Goal: Download file/media

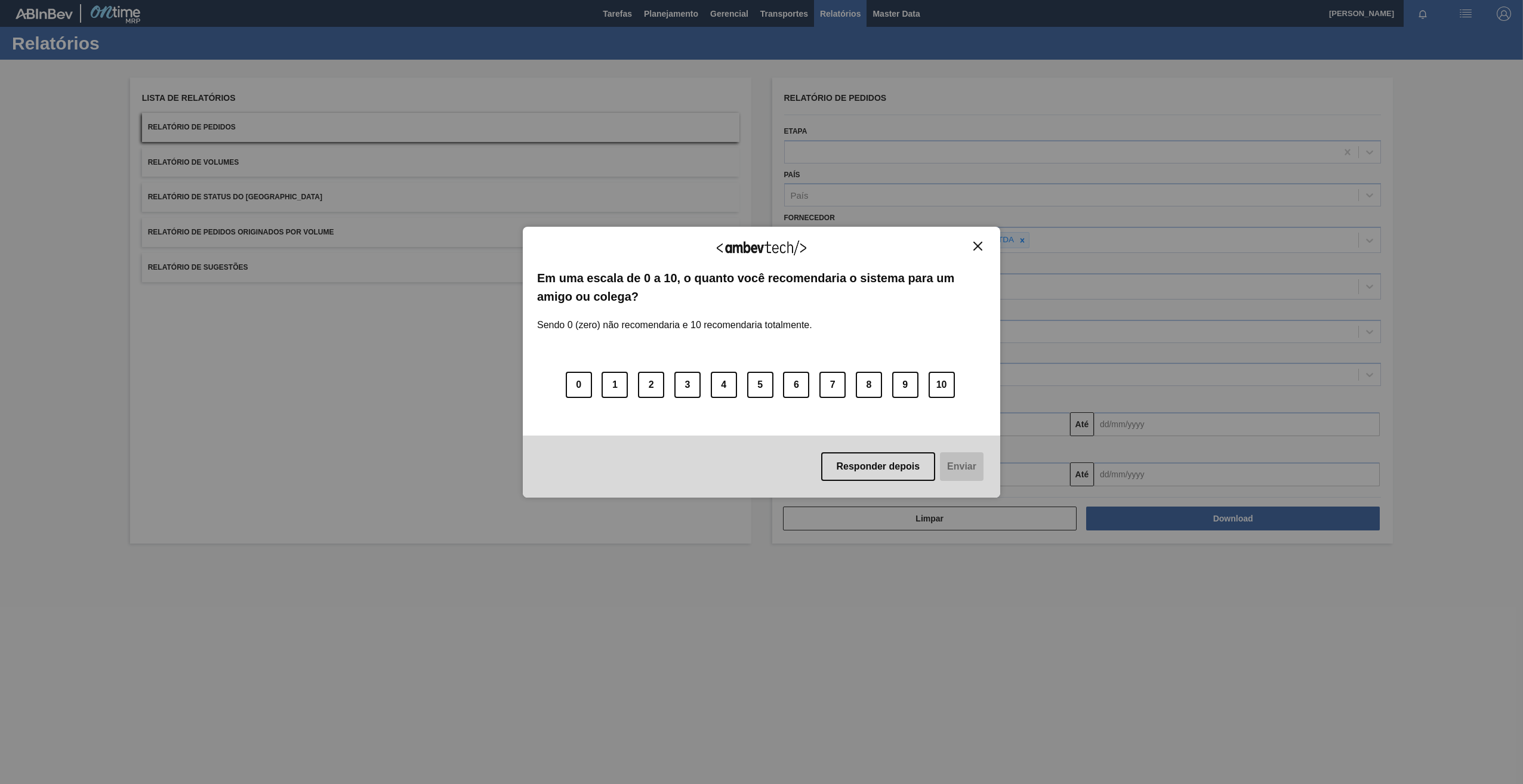
drag, startPoint x: 0, startPoint y: 0, endPoint x: 980, endPoint y: 250, distance: 1011.4
click at [976, 251] on div "Agradecemos seu feedback!" at bounding box center [762, 255] width 449 height 28
click at [983, 252] on div "Agradecemos seu feedback!" at bounding box center [762, 255] width 449 height 28
click at [973, 244] on button "Close" at bounding box center [977, 246] width 16 height 10
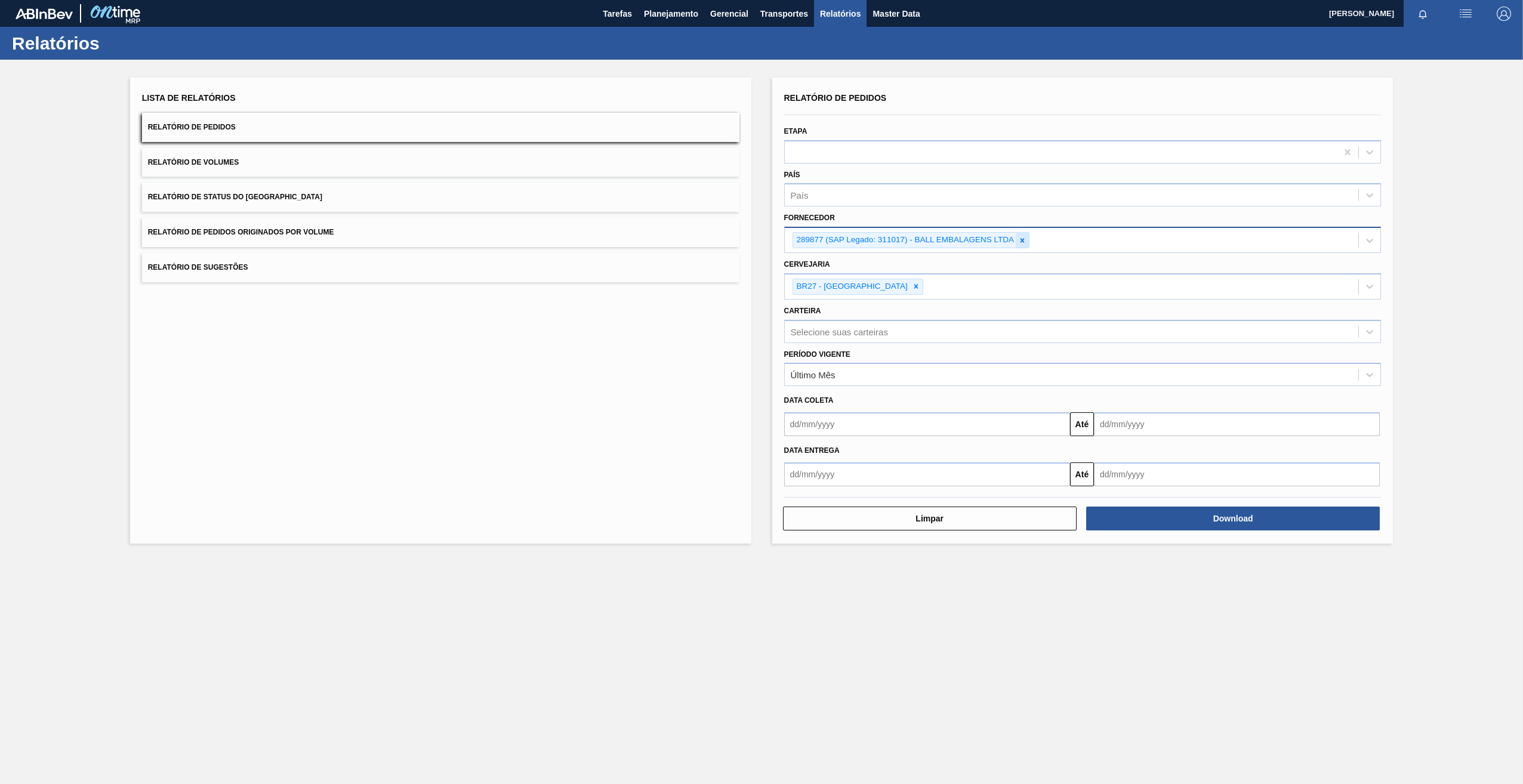
click at [1023, 240] on icon at bounding box center [1022, 240] width 9 height 9
paste input "320622"
type input "320622"
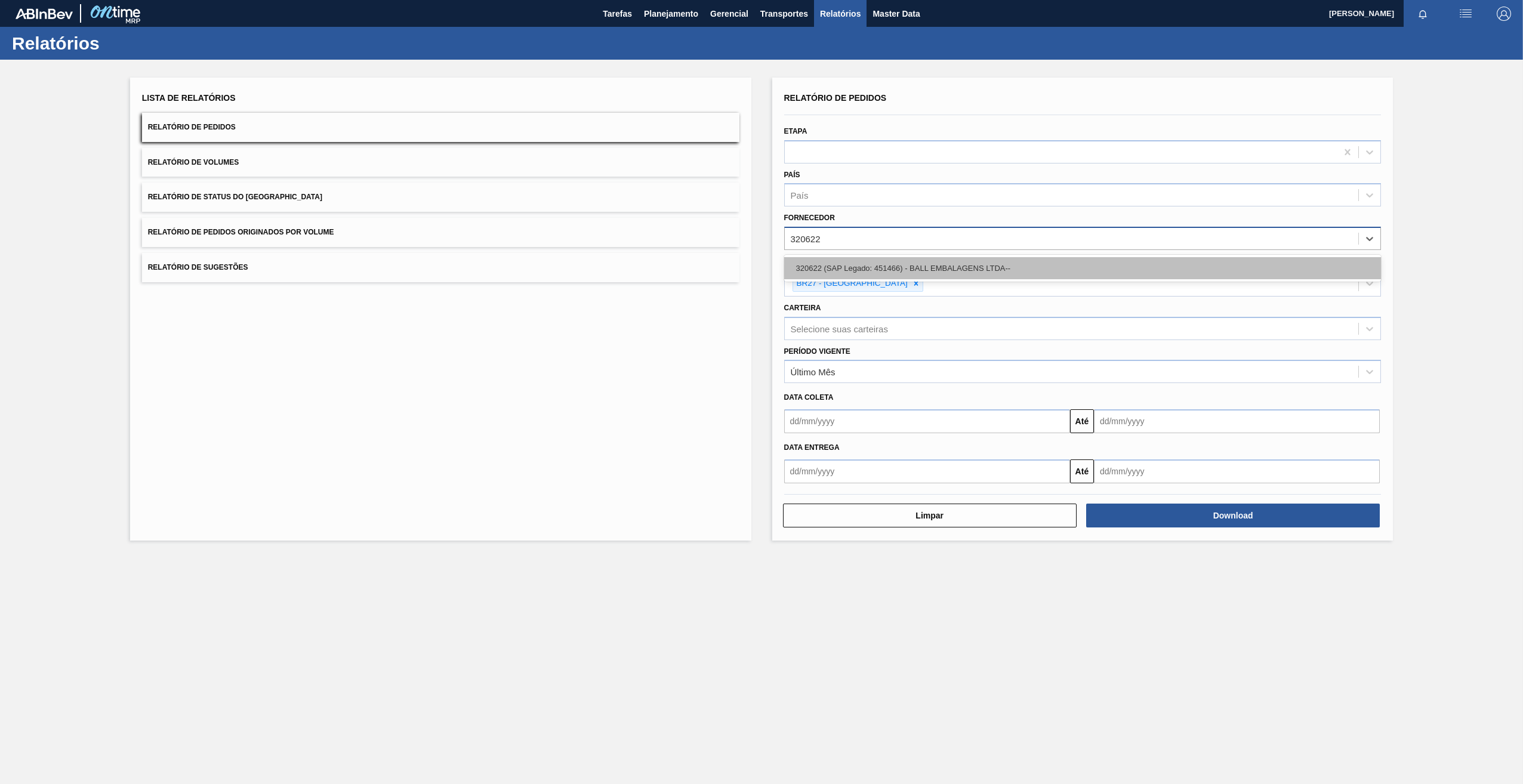
click at [869, 261] on div "320622 (SAP Legado: 451466) - BALL EMBALAGENS LTDA--" at bounding box center [1083, 268] width 598 height 22
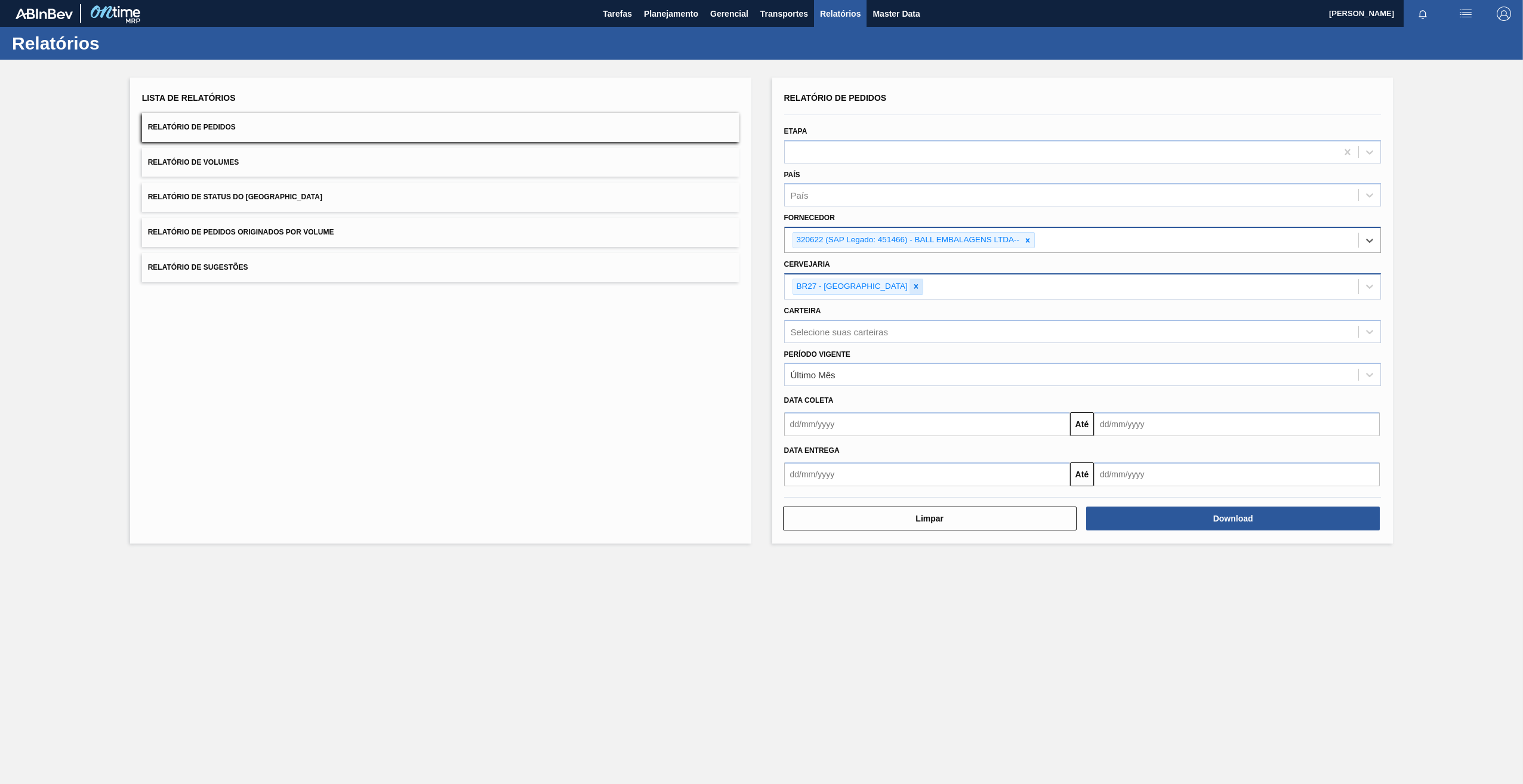
click at [912, 284] on icon at bounding box center [916, 286] width 9 height 9
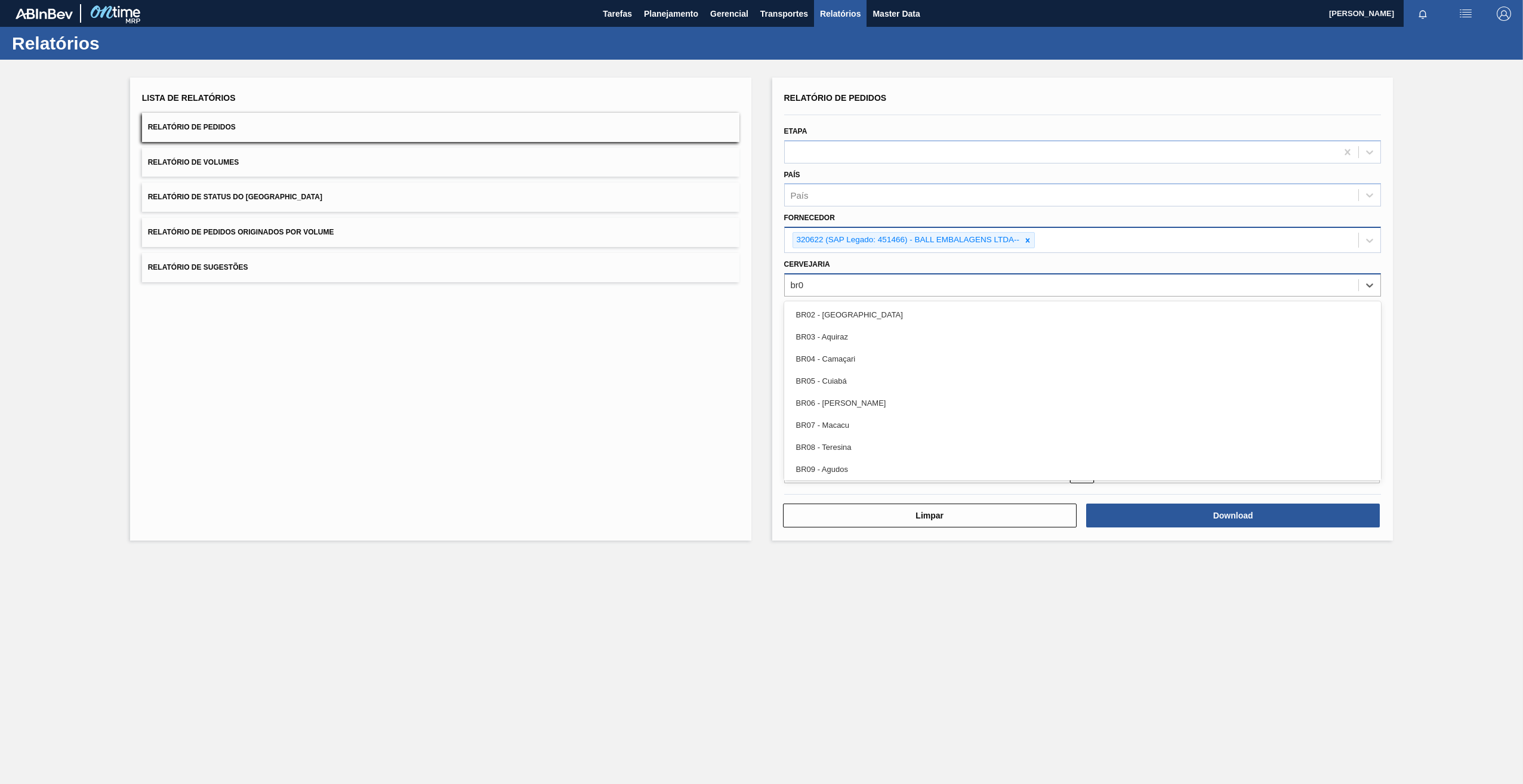
type input "br02"
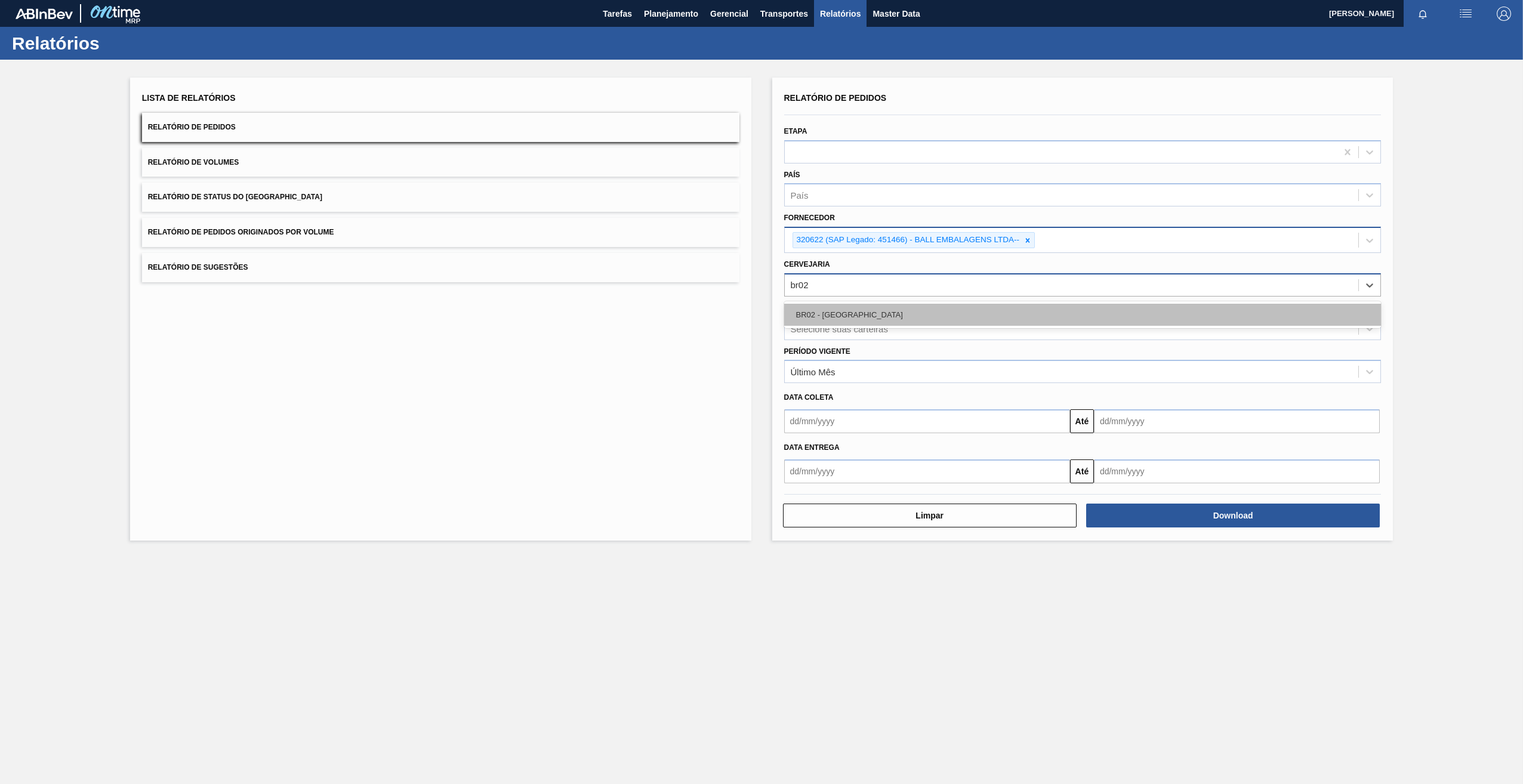
click at [852, 324] on div "BR02 - [GEOGRAPHIC_DATA]" at bounding box center [1083, 315] width 598 height 22
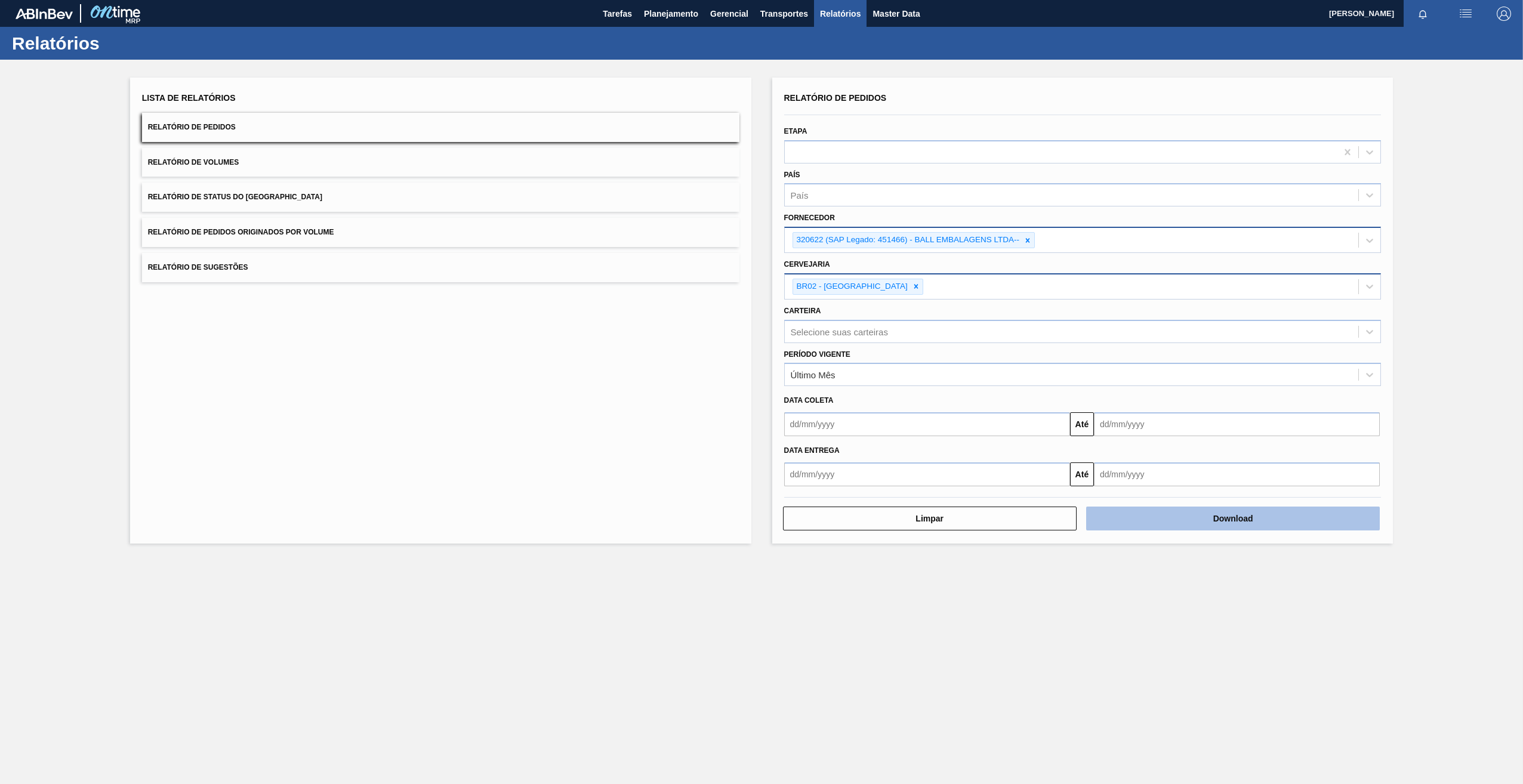
click at [1201, 515] on button "Download" at bounding box center [1232, 518] width 294 height 24
click at [1221, 521] on button "Download" at bounding box center [1232, 518] width 294 height 24
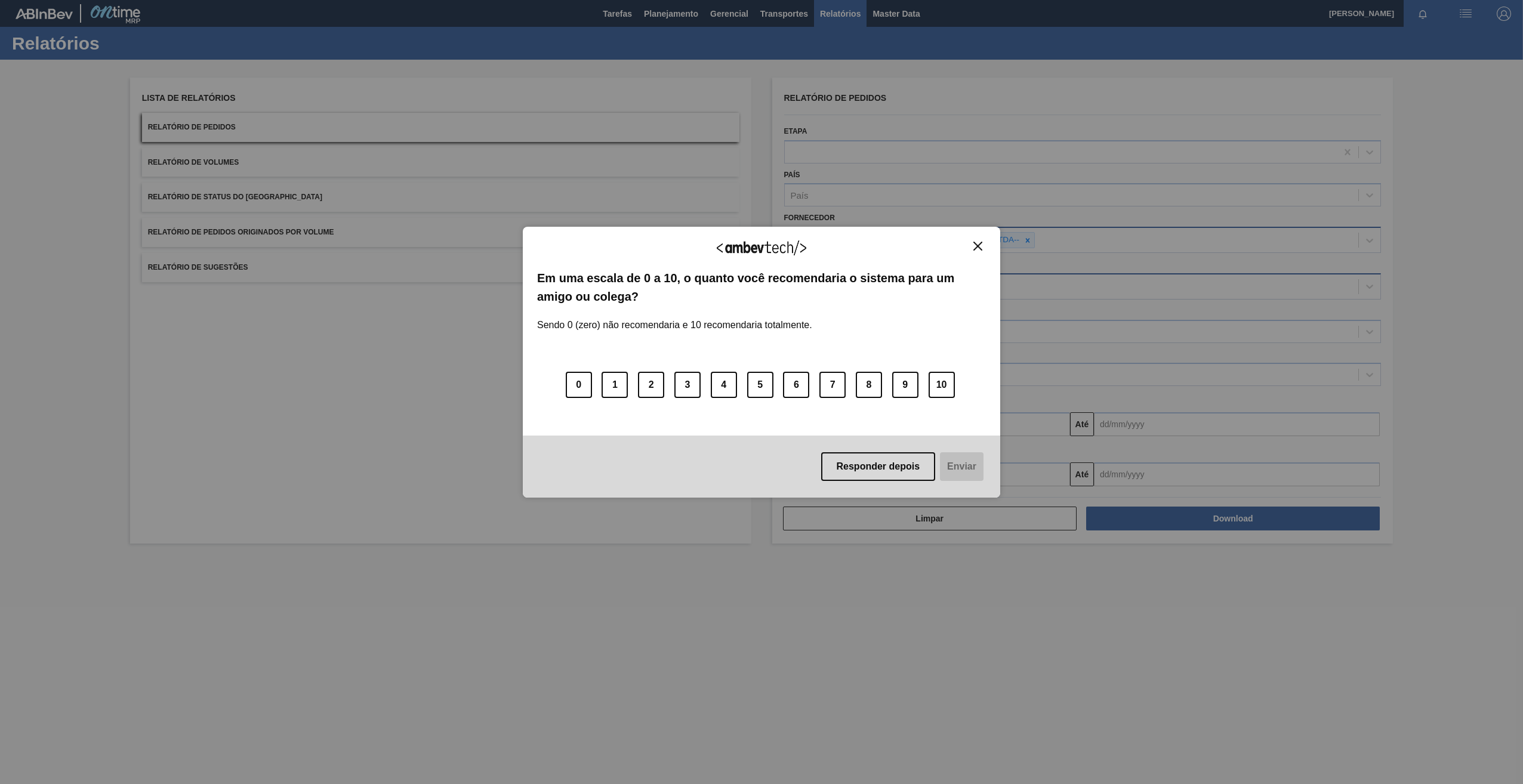
click at [977, 246] on img "Close" at bounding box center [977, 246] width 9 height 9
click at [978, 247] on img "Close" at bounding box center [977, 246] width 9 height 9
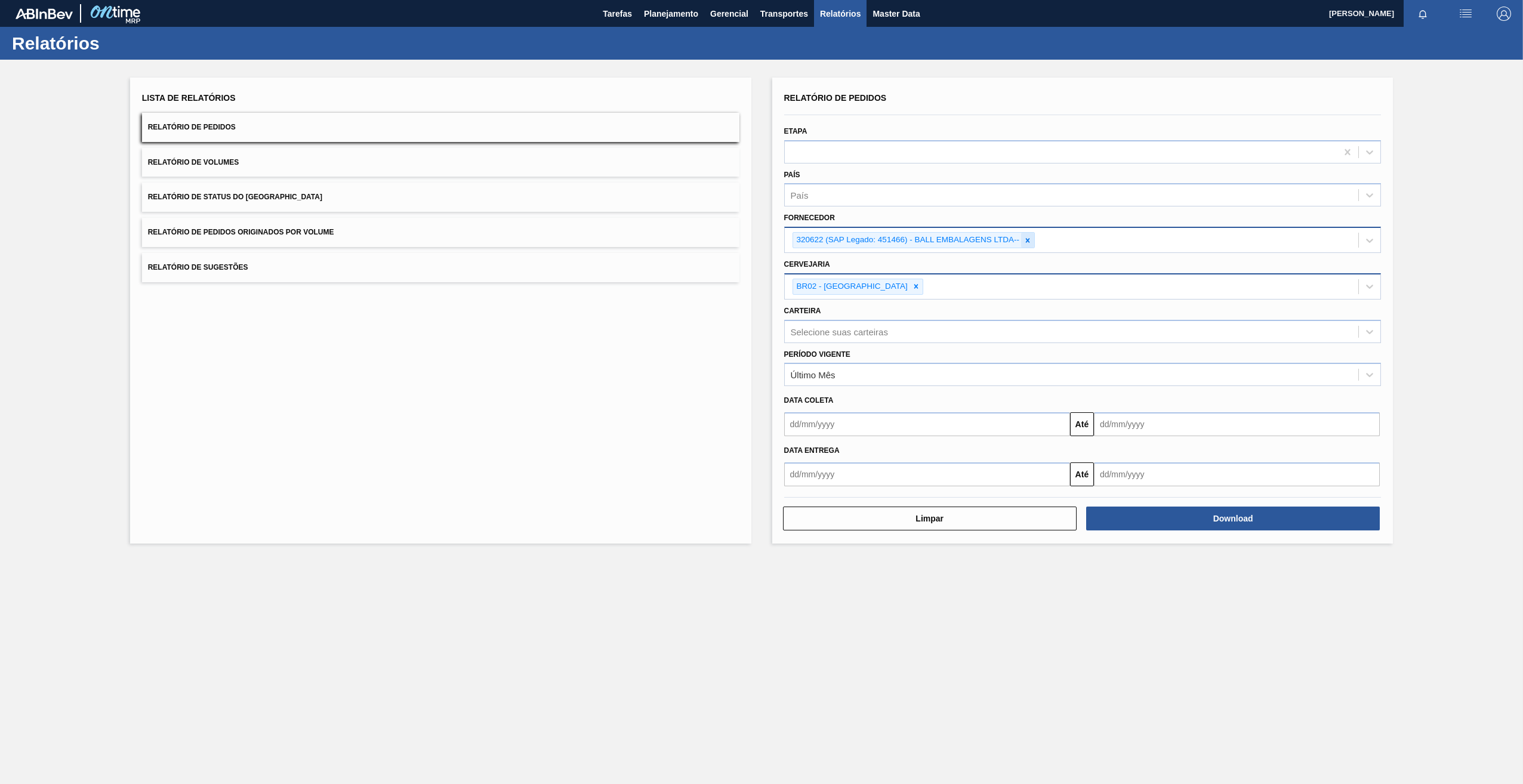
click at [1030, 239] on icon at bounding box center [1028, 240] width 9 height 9
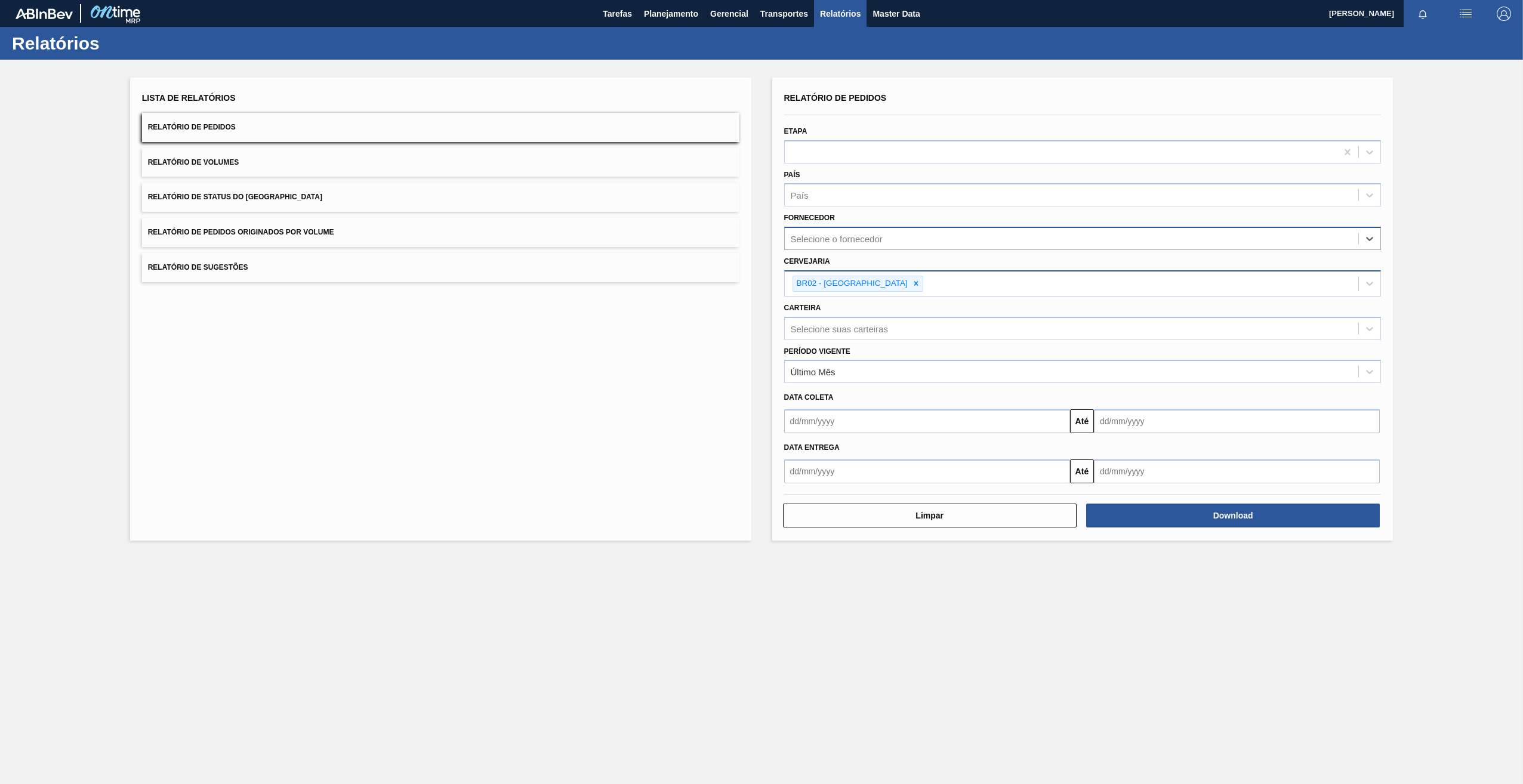
paste input "280764"
type input "280764"
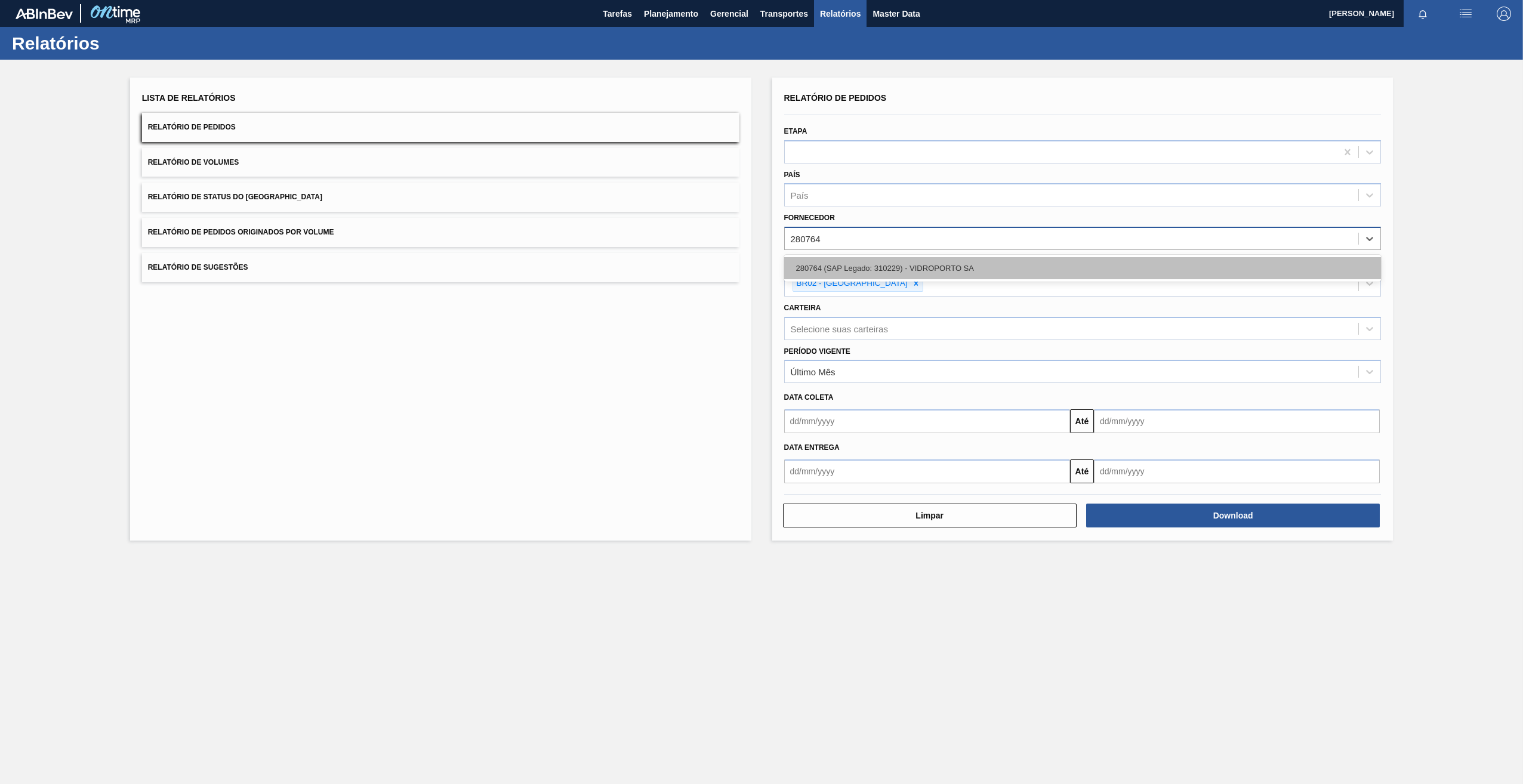
click at [862, 268] on div "280764 (SAP Legado: 310229) - VIDROPORTO SA" at bounding box center [1083, 268] width 598 height 22
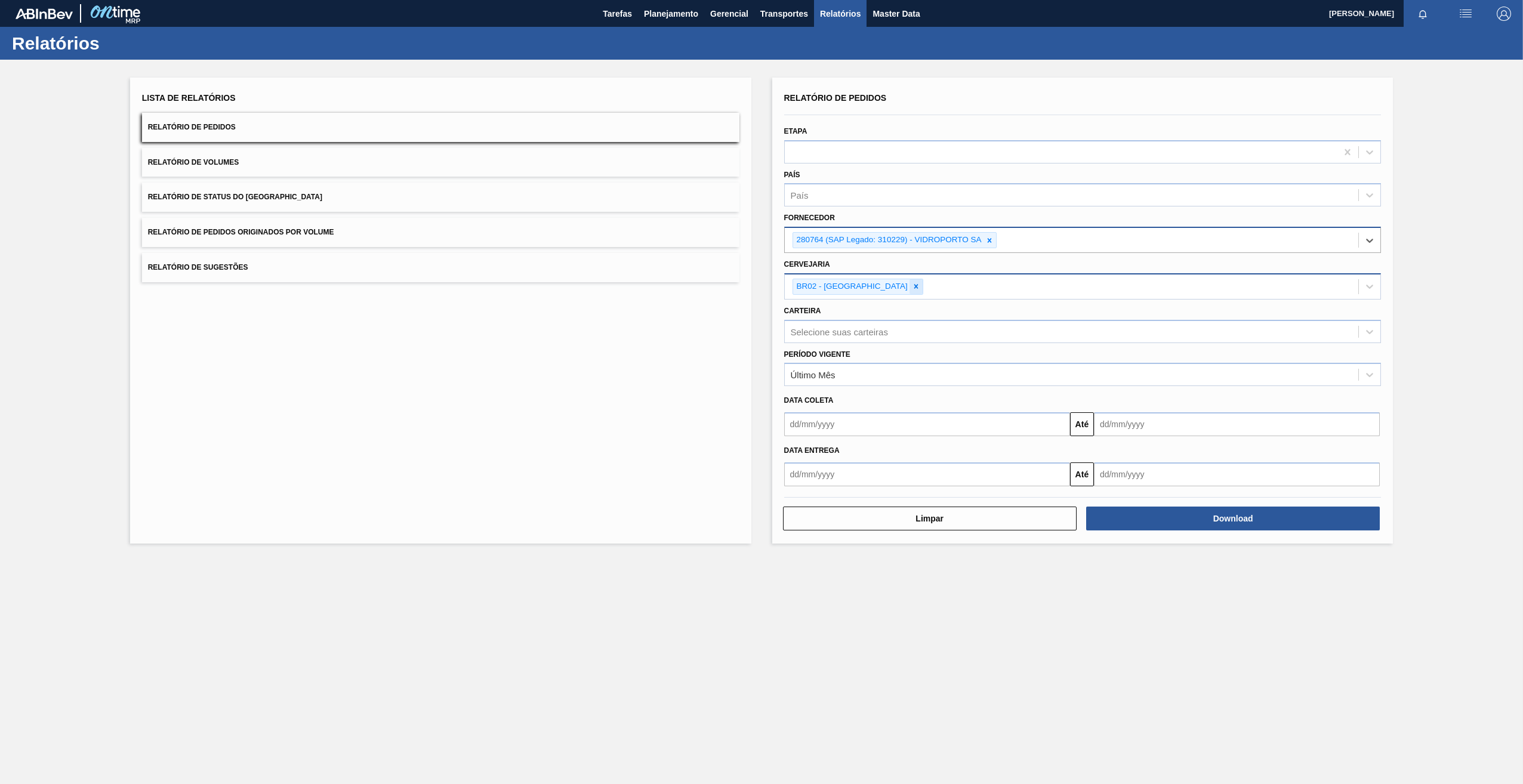
click at [912, 284] on icon at bounding box center [916, 286] width 9 height 9
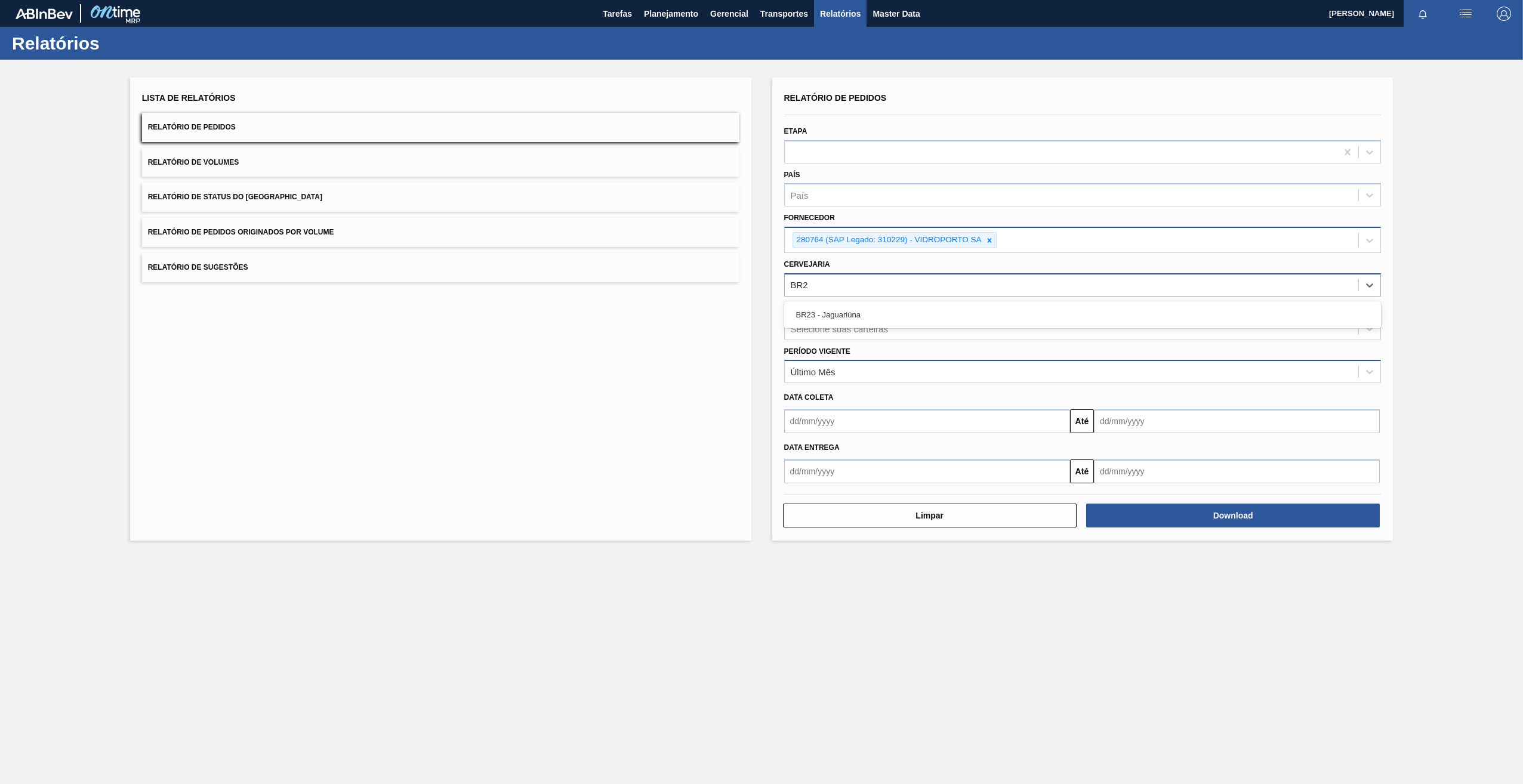
type input "BR23"
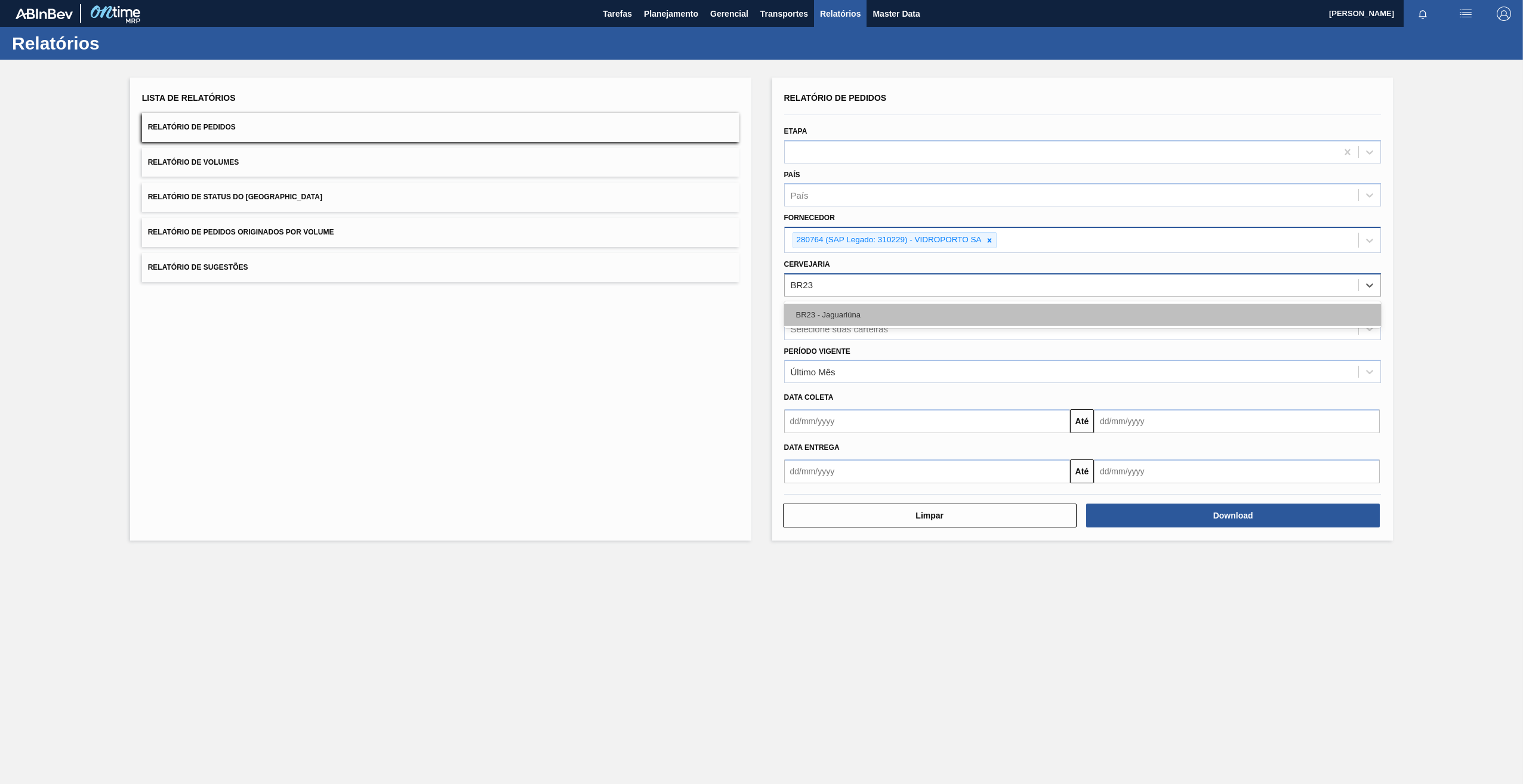
click at [830, 314] on div "BR23 - Jaguariúna" at bounding box center [1083, 315] width 598 height 22
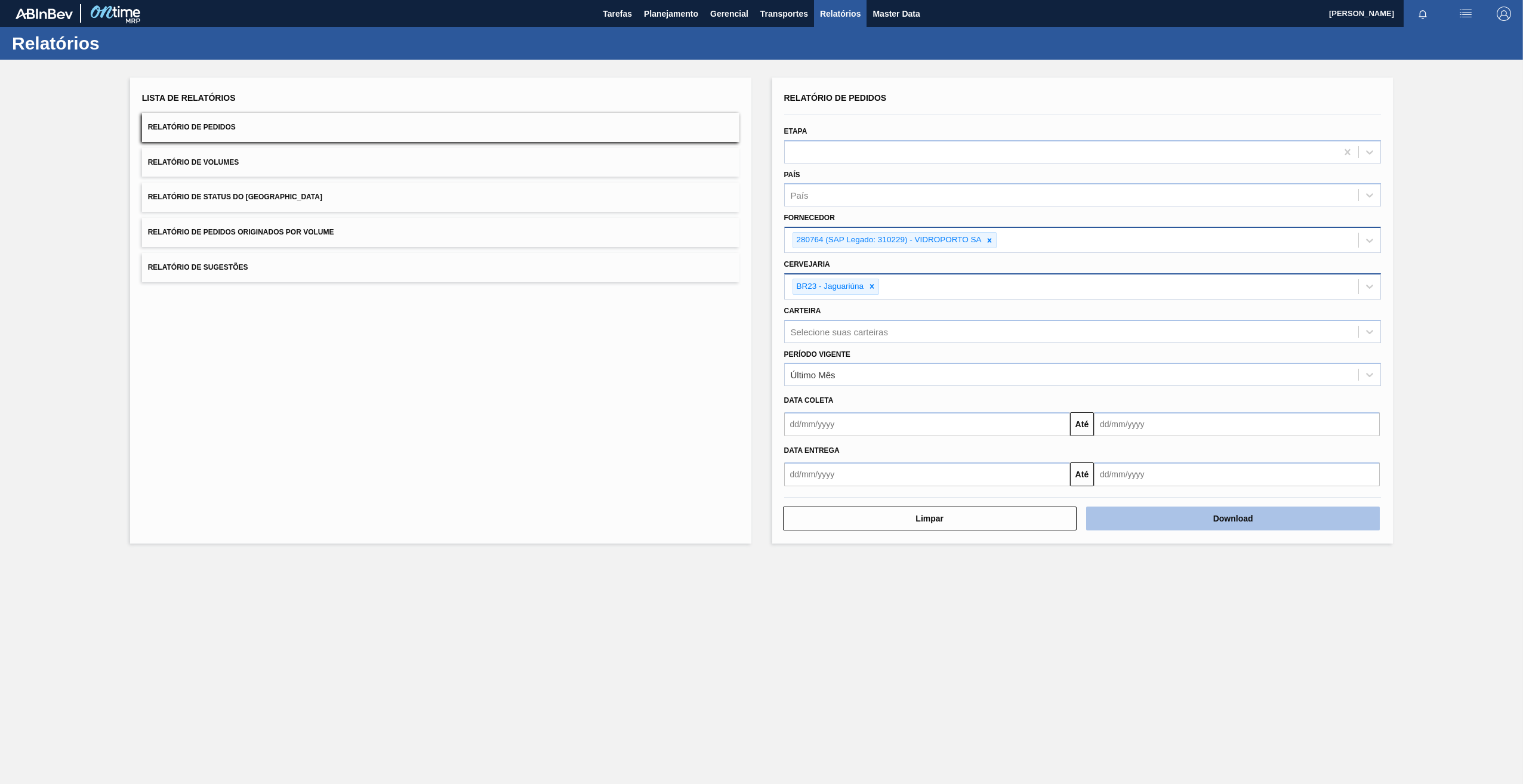
click at [1136, 527] on button "Download" at bounding box center [1232, 518] width 294 height 24
click at [994, 242] on div at bounding box center [989, 240] width 13 height 15
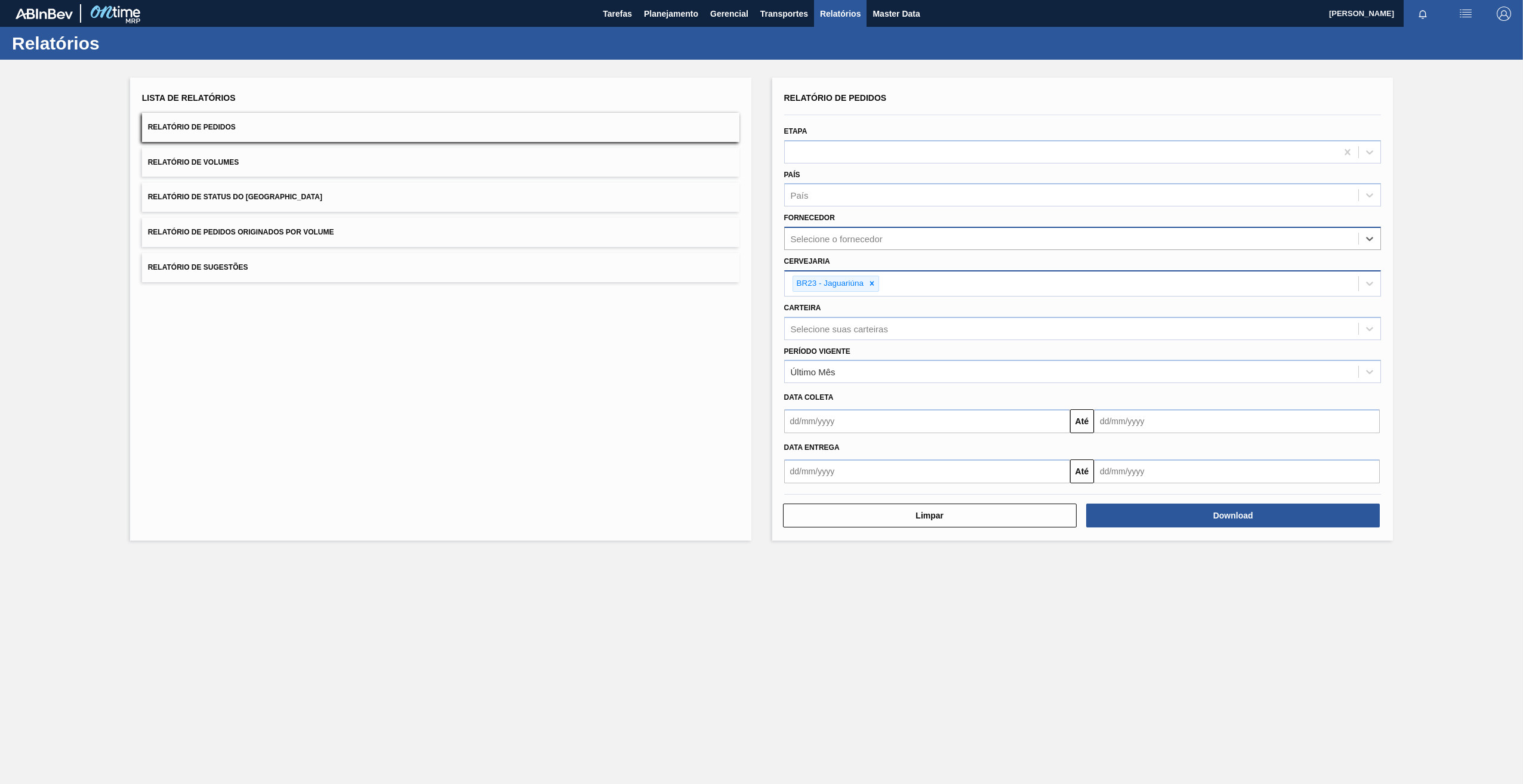
paste input "280764"
type input "280764"
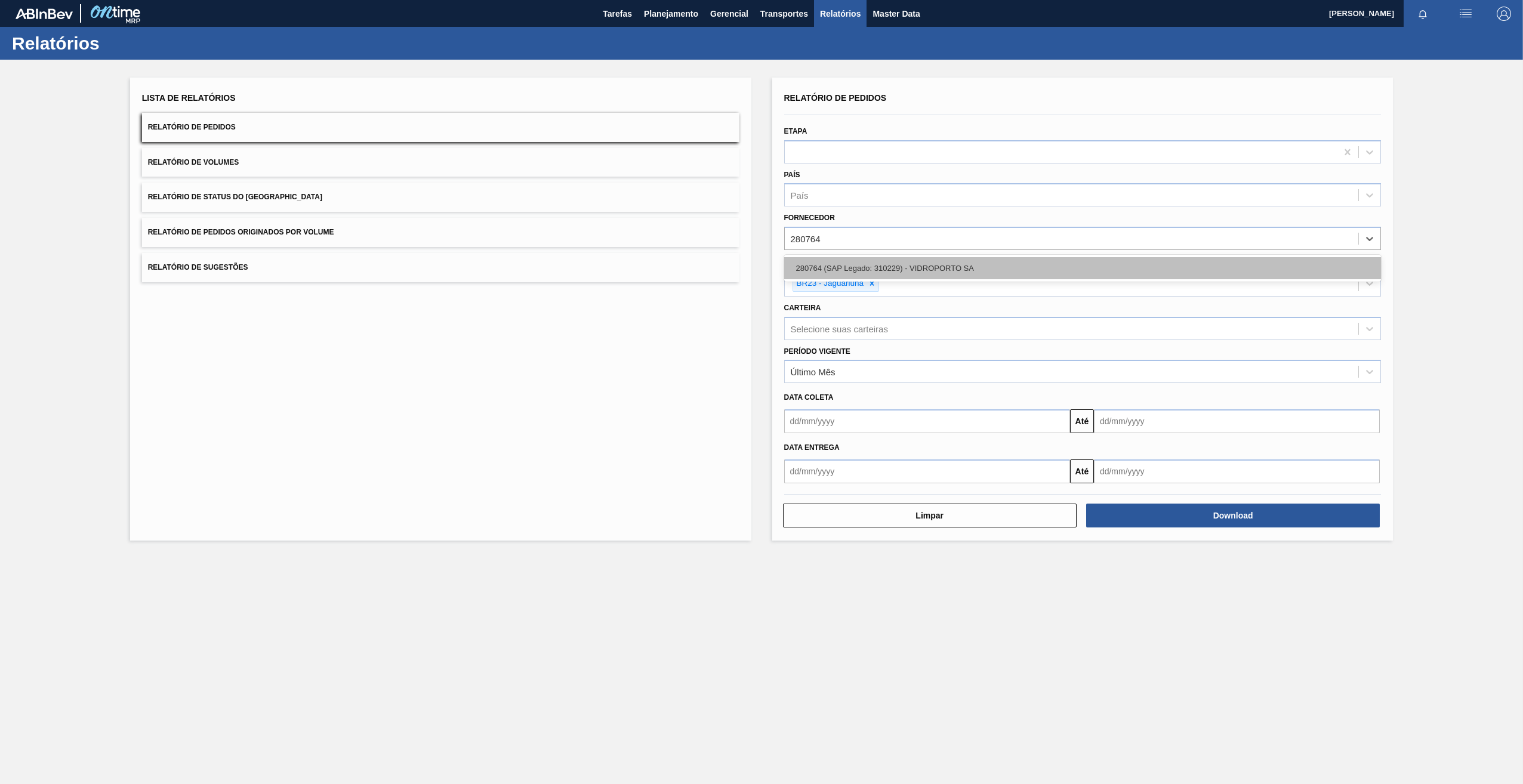
click at [869, 273] on div "280764 (SAP Legado: 310229) - VIDROPORTO SA" at bounding box center [1083, 268] width 598 height 22
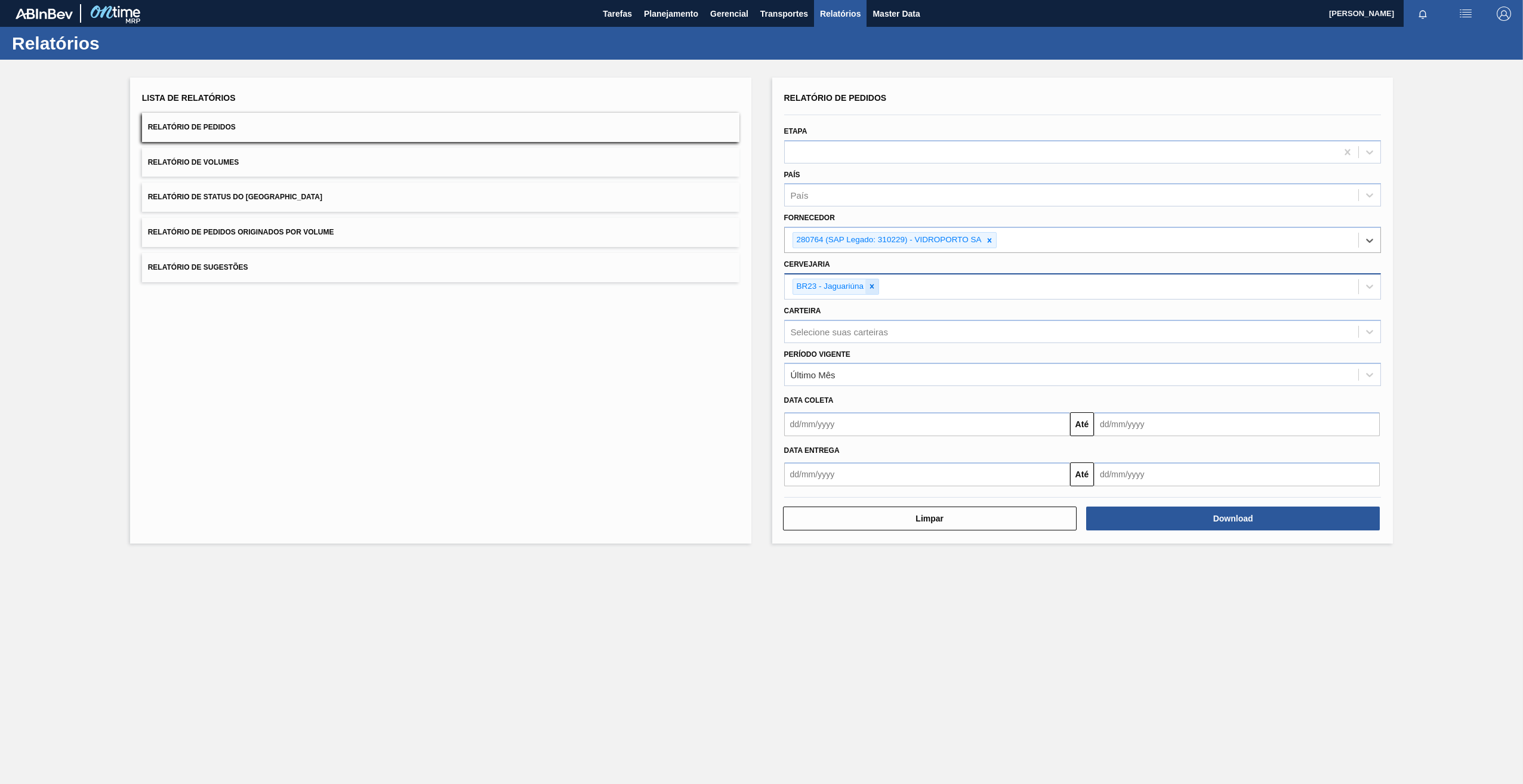
click at [871, 287] on icon at bounding box center [872, 286] width 9 height 9
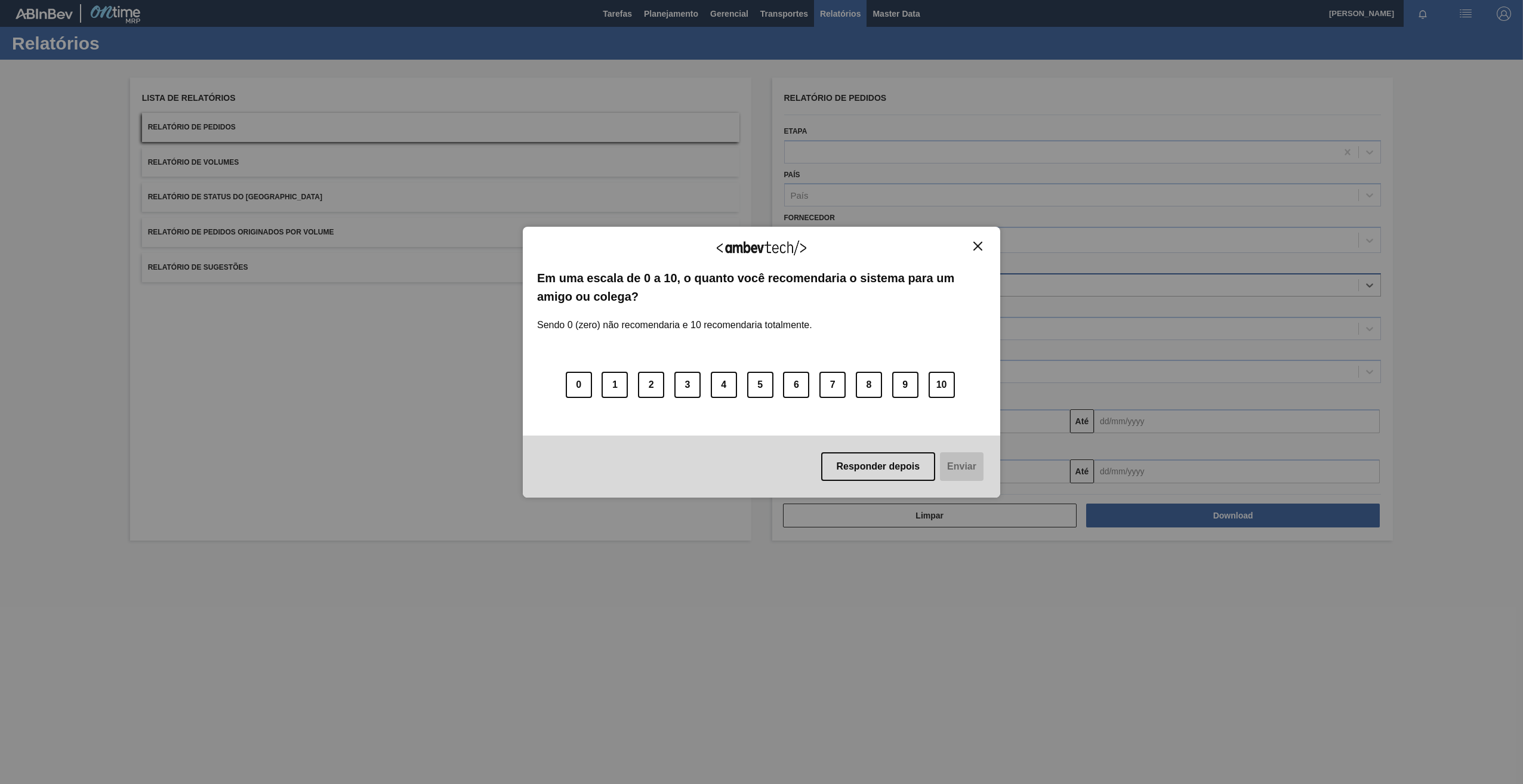
click at [982, 247] on img "Close" at bounding box center [977, 246] width 9 height 9
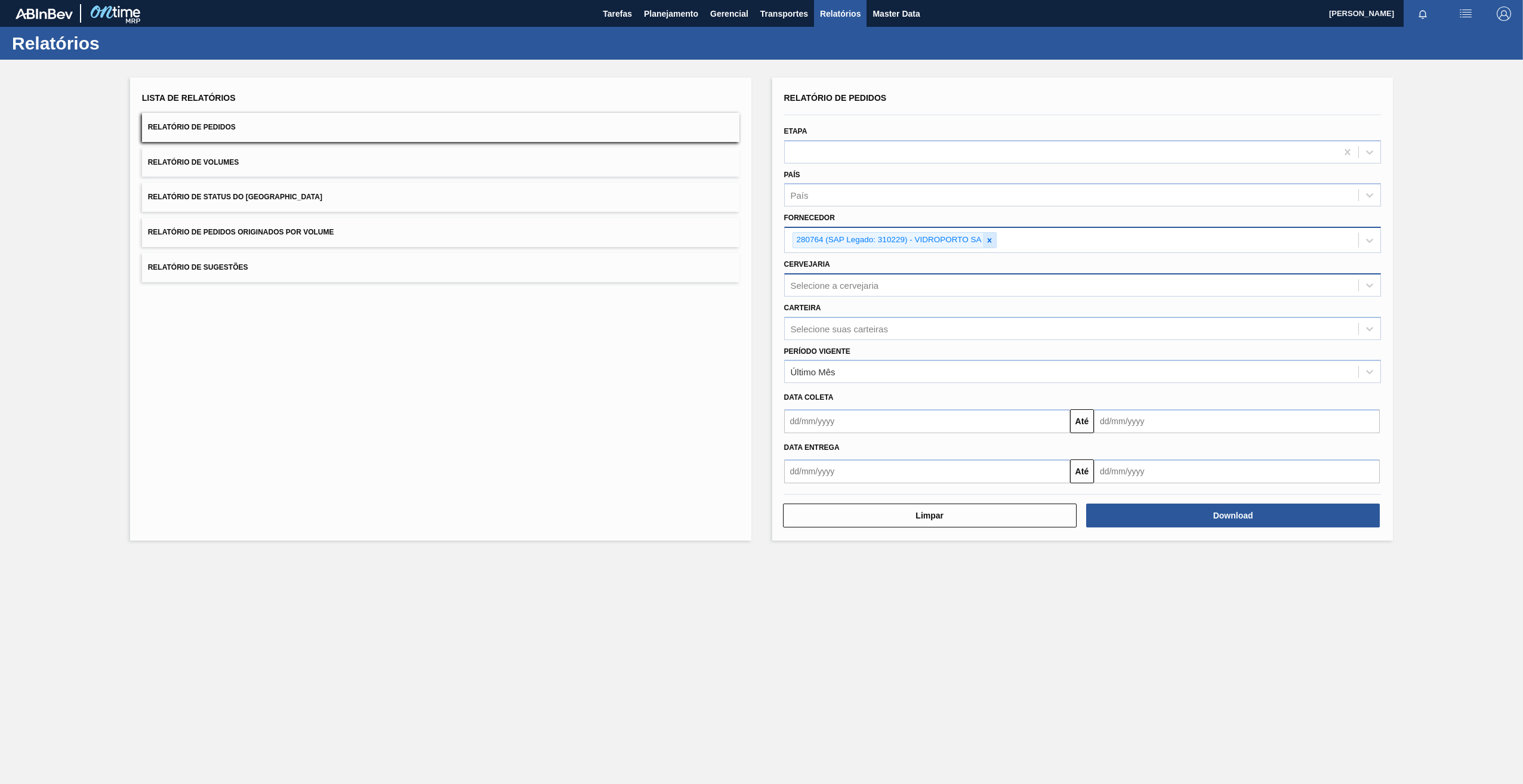
click at [993, 240] on icon at bounding box center [989, 240] width 9 height 9
paste input "279622"
type input "279622"
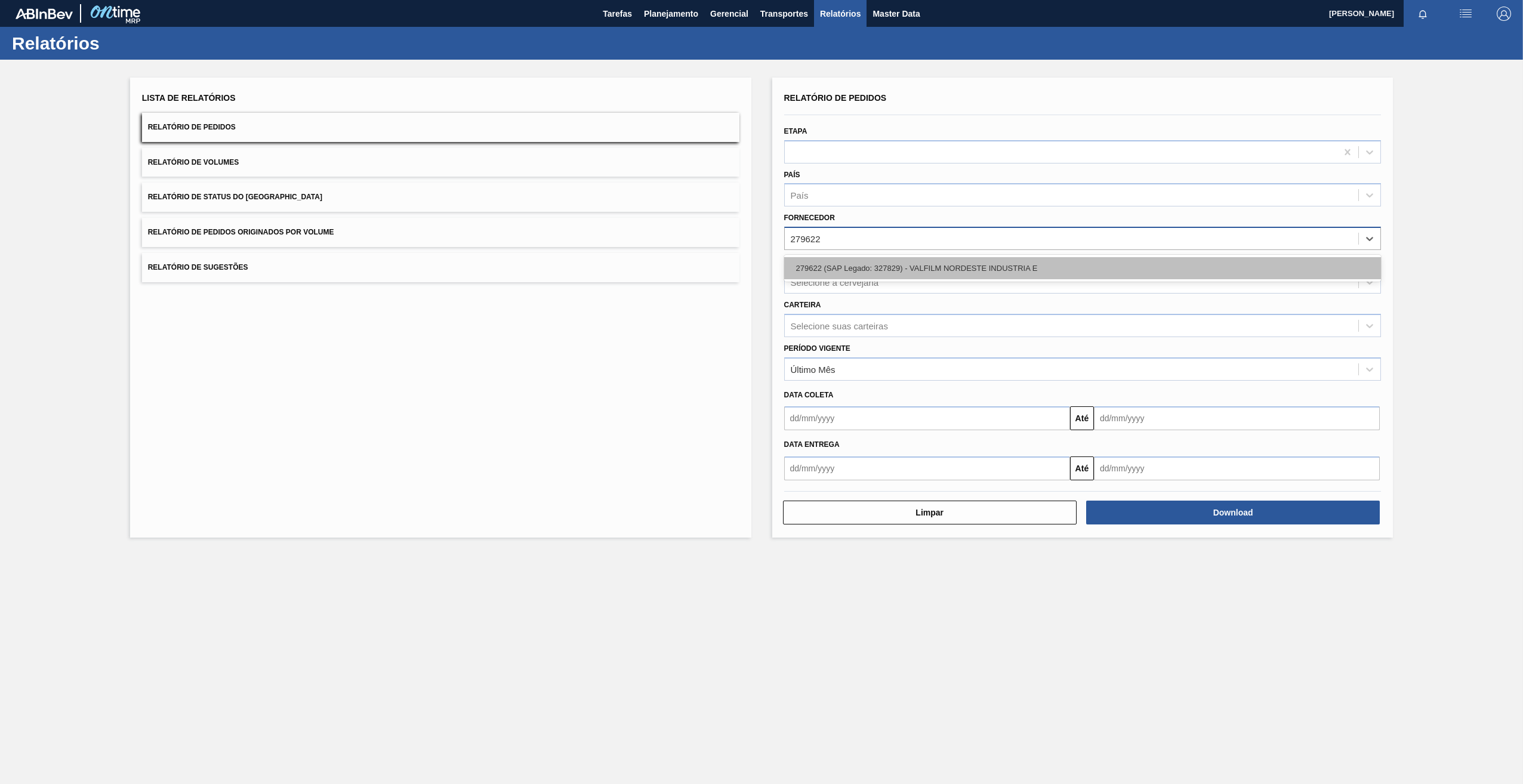
click at [835, 272] on div "279622 (SAP Legado: 327829) - VALFILM NORDESTE INDUSTRIA E" at bounding box center [1083, 268] width 598 height 22
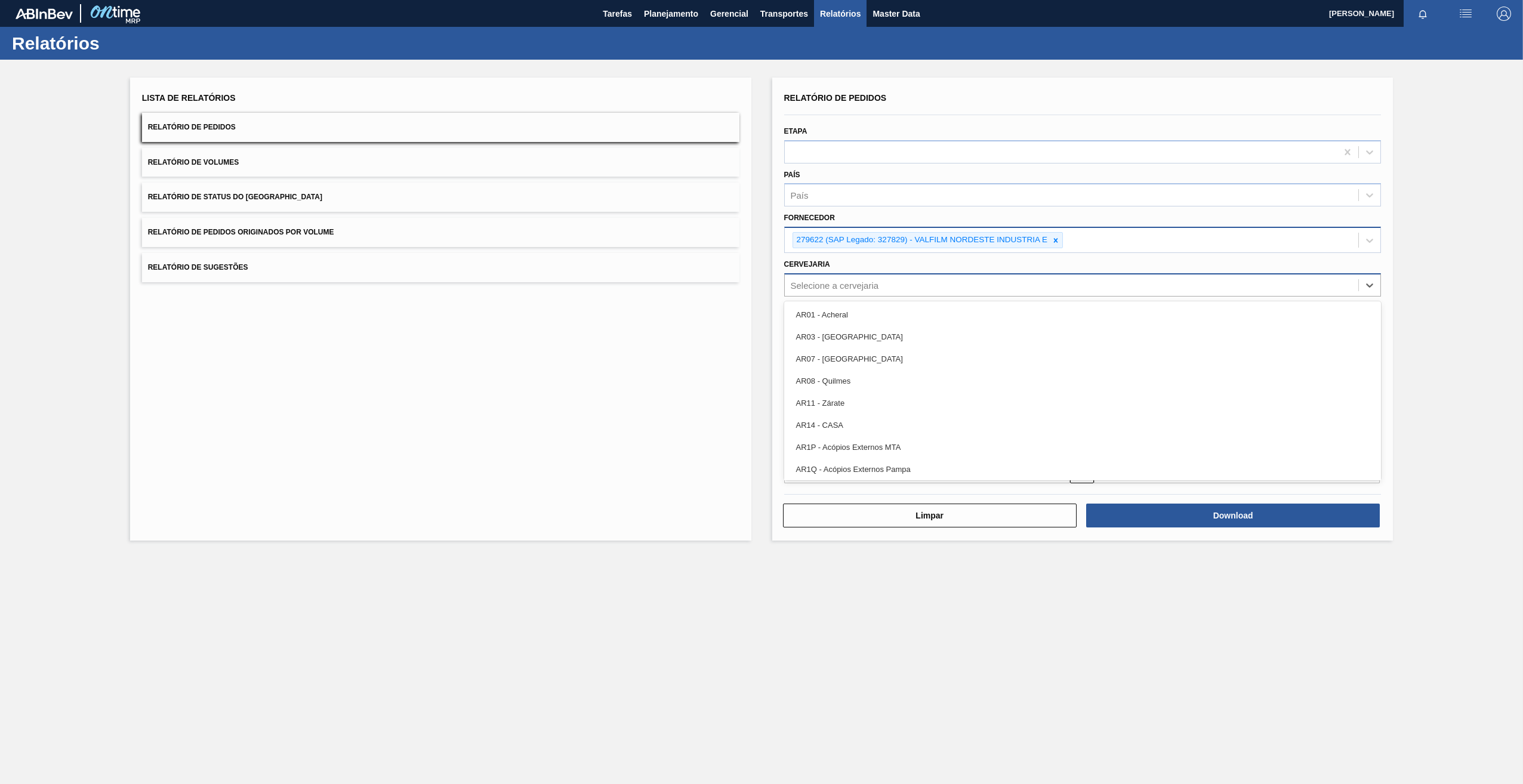
click at [827, 282] on div "Selecione a cervejaria" at bounding box center [835, 284] width 88 height 10
type input "BR23"
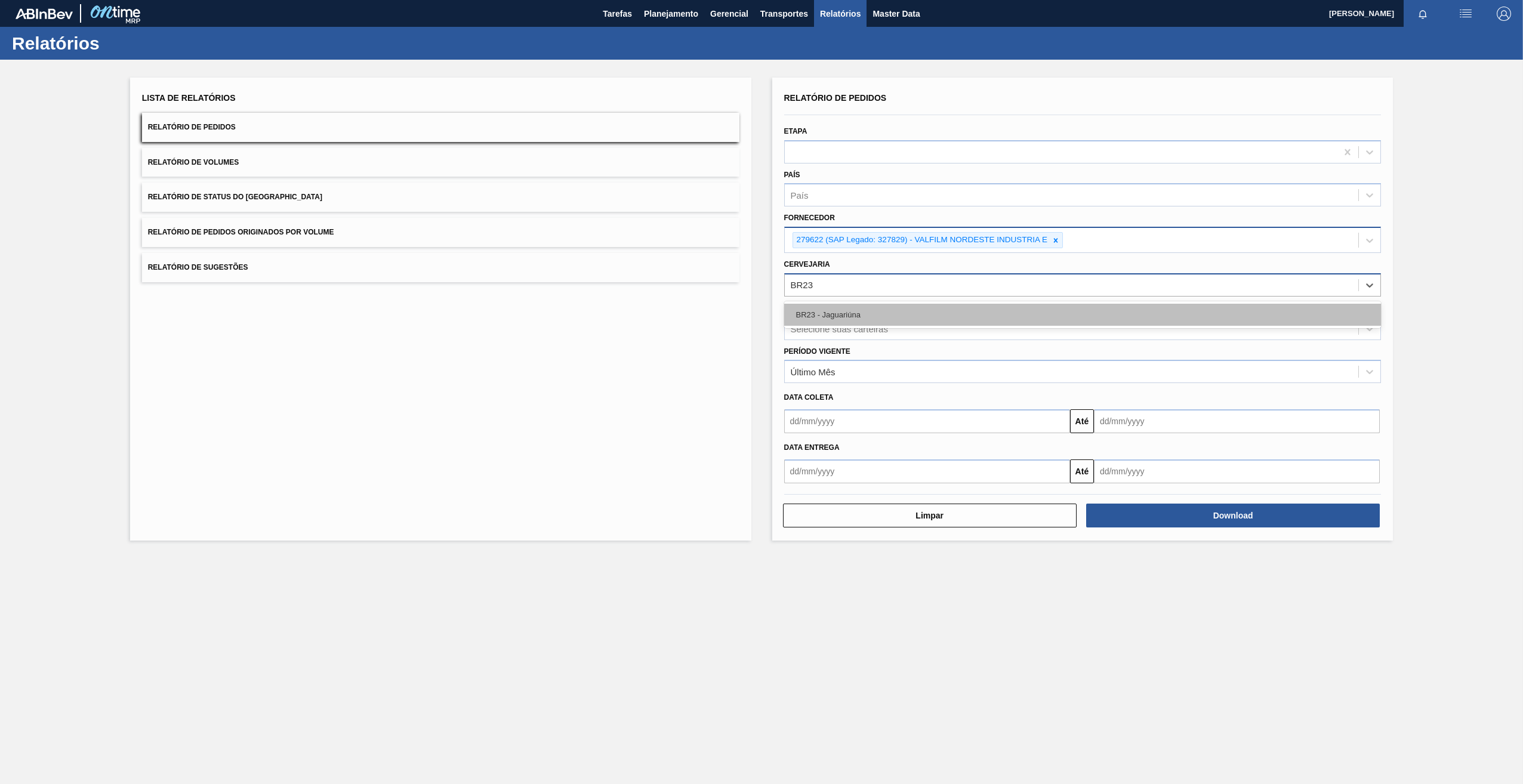
click at [849, 313] on div "BR23 - Jaguariúna" at bounding box center [1083, 315] width 598 height 22
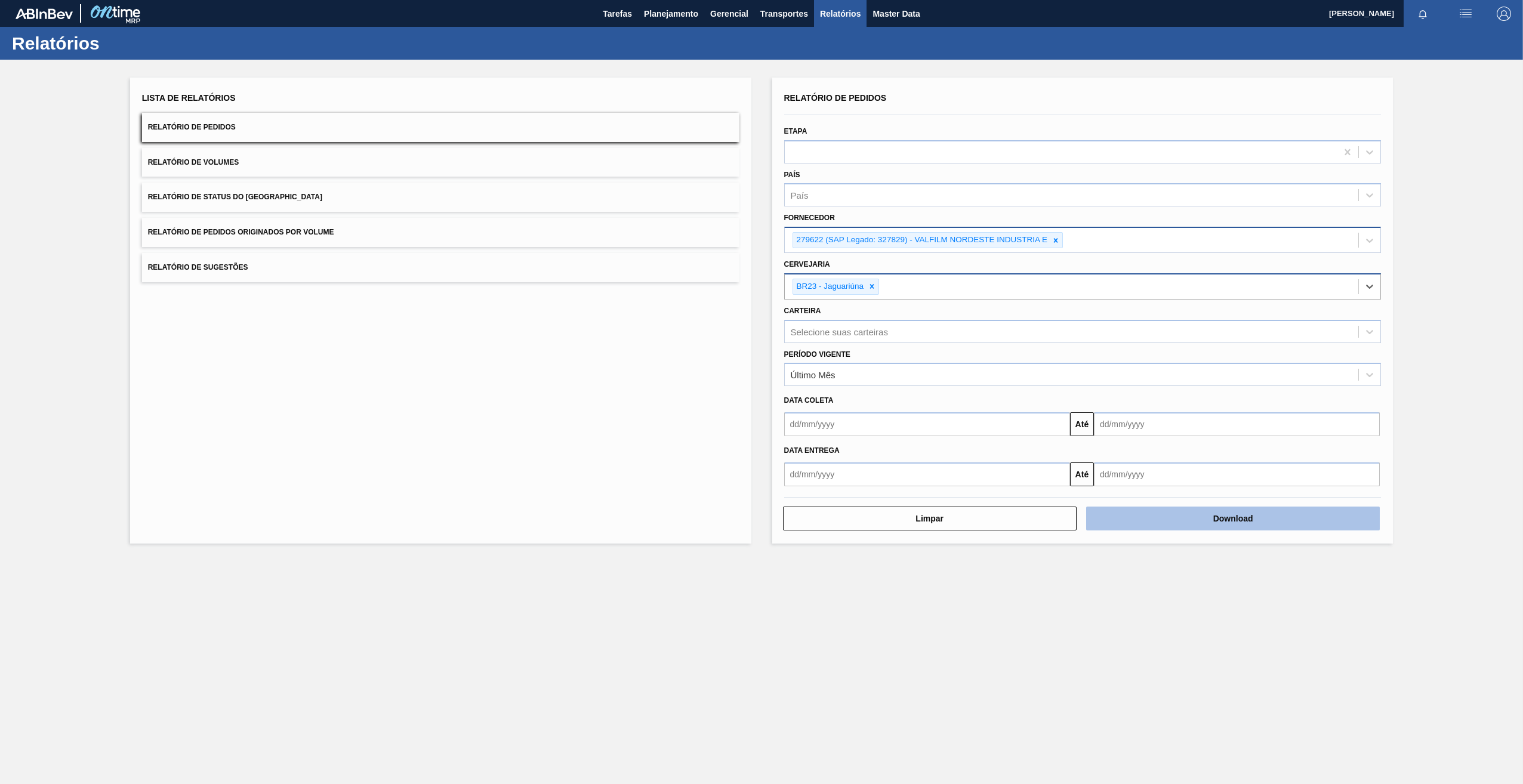
click at [1158, 526] on button "Download" at bounding box center [1232, 518] width 294 height 24
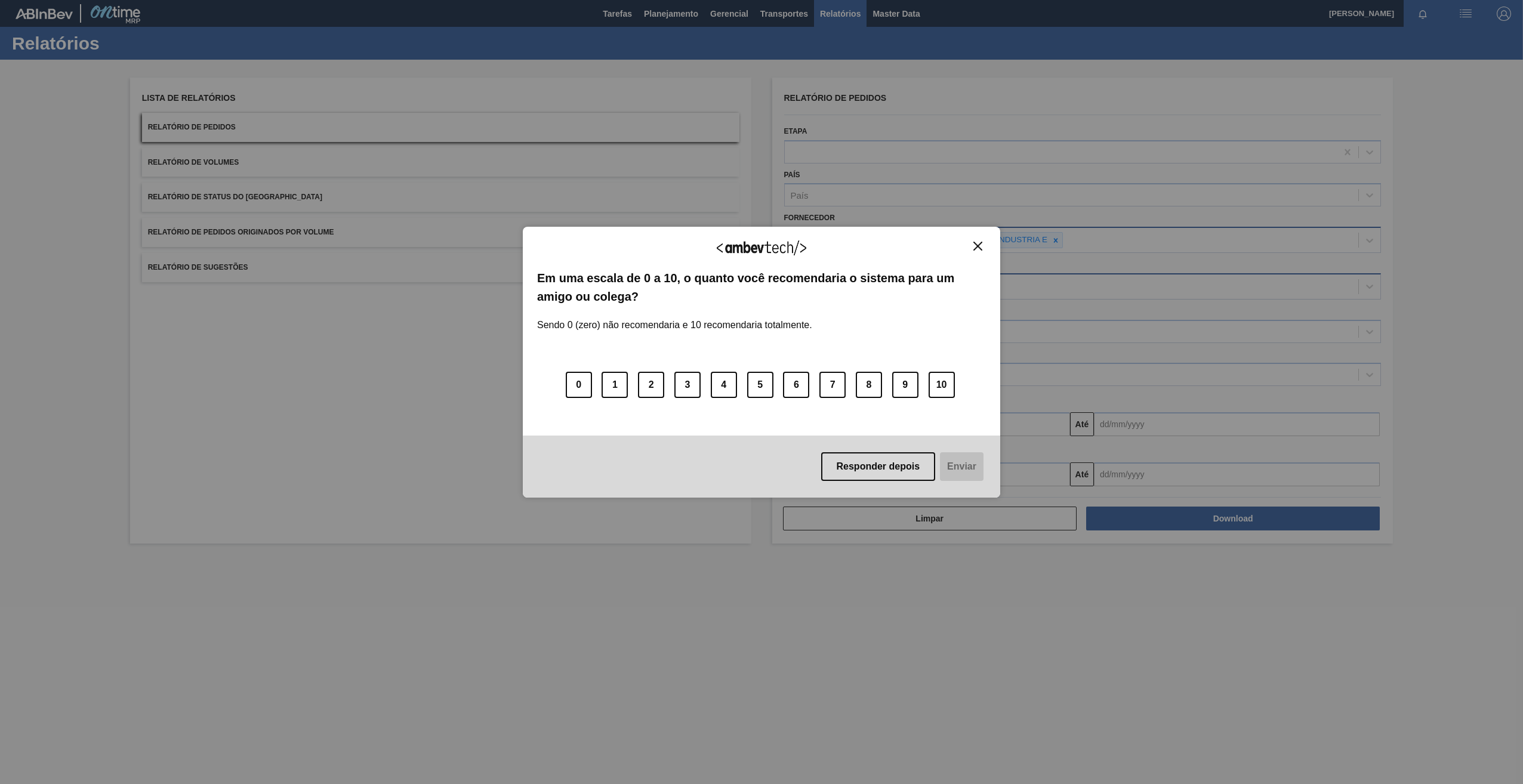
click at [976, 244] on img "Close" at bounding box center [977, 246] width 9 height 9
click at [975, 248] on img "Close" at bounding box center [977, 246] width 9 height 9
click at [974, 253] on div "Agradecemos seu feedback!" at bounding box center [762, 255] width 449 height 28
click at [975, 247] on img "Close" at bounding box center [977, 246] width 9 height 9
